Goal: Task Accomplishment & Management: Use online tool/utility

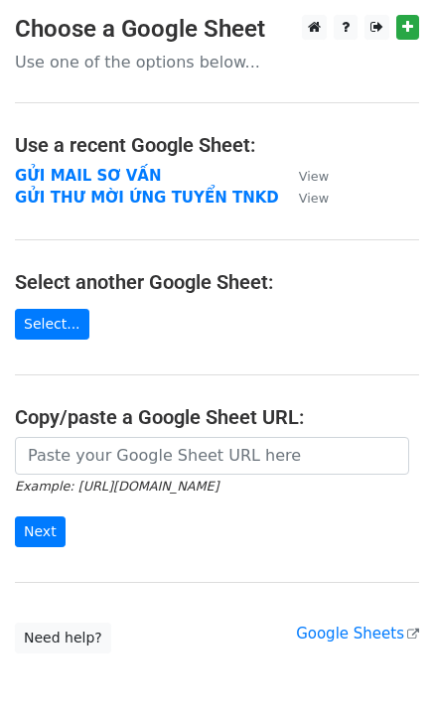
click at [101, 172] on strong "GỬI MAIL SƠ VẤN" at bounding box center [88, 176] width 146 height 18
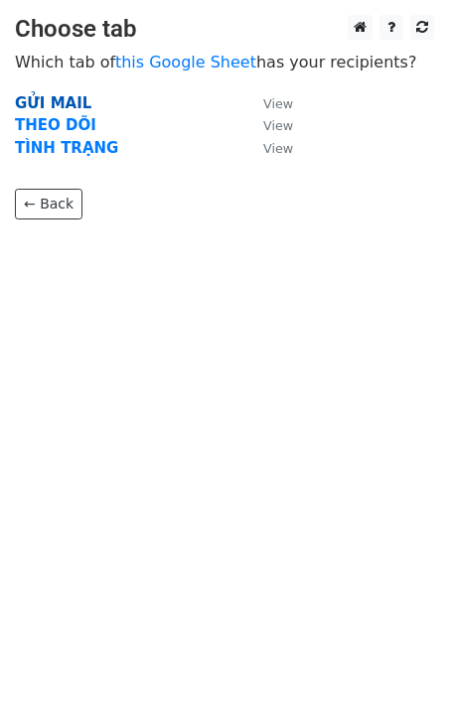
click at [53, 103] on strong "GỬI MAIL" at bounding box center [53, 103] width 77 height 18
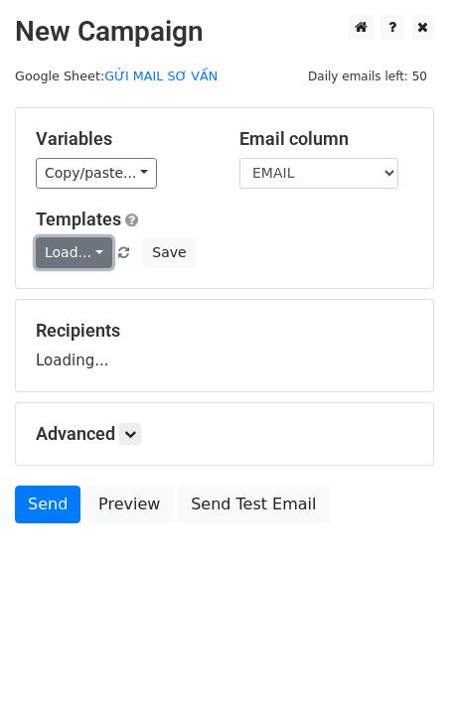
click at [68, 250] on link "Load..." at bounding box center [74, 252] width 77 height 31
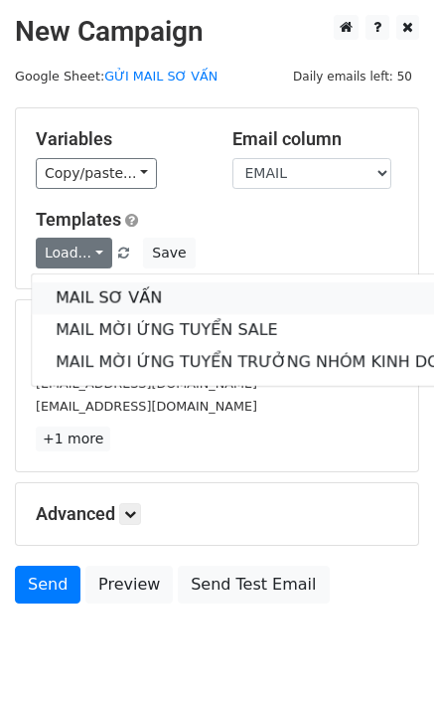
click at [93, 294] on link "MAIL SƠ VẤN" at bounding box center [265, 298] width 466 height 32
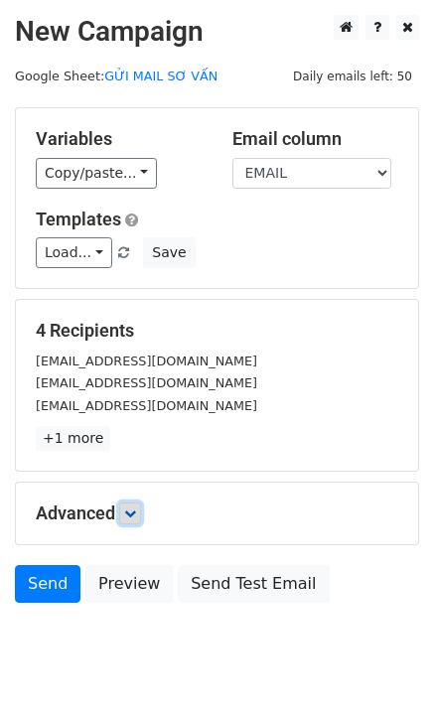
click at [136, 517] on icon at bounding box center [130, 514] width 12 height 12
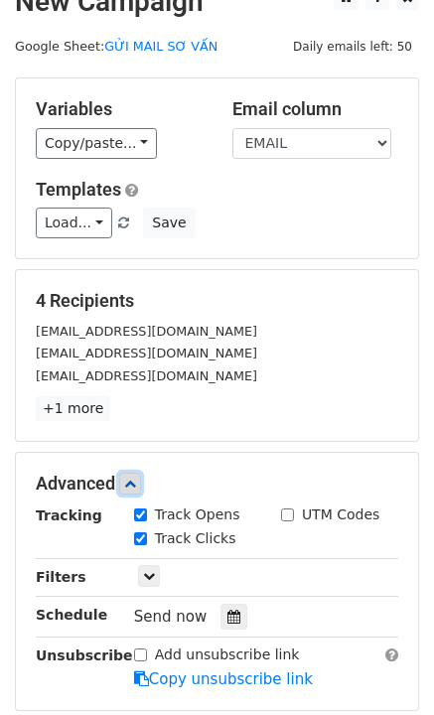
scroll to position [99, 0]
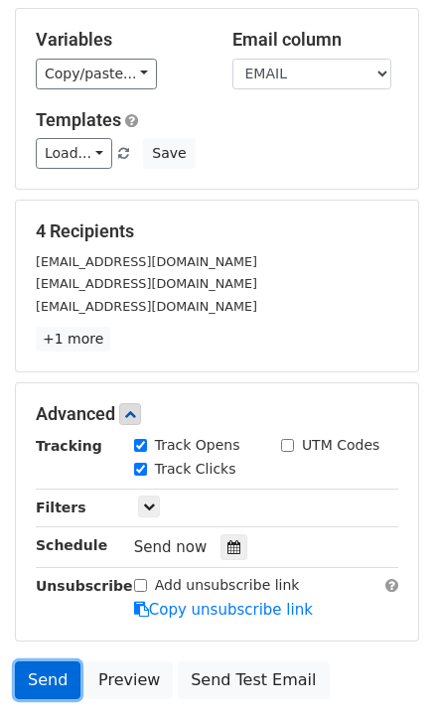
click at [51, 685] on link "Send" at bounding box center [48, 681] width 66 height 38
